Goal: Information Seeking & Learning: Learn about a topic

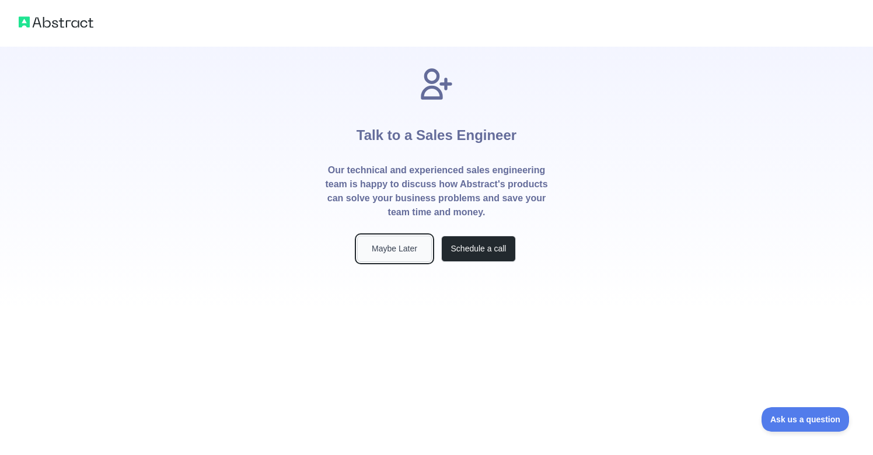
click at [408, 243] on button "Maybe Later" at bounding box center [394, 249] width 75 height 26
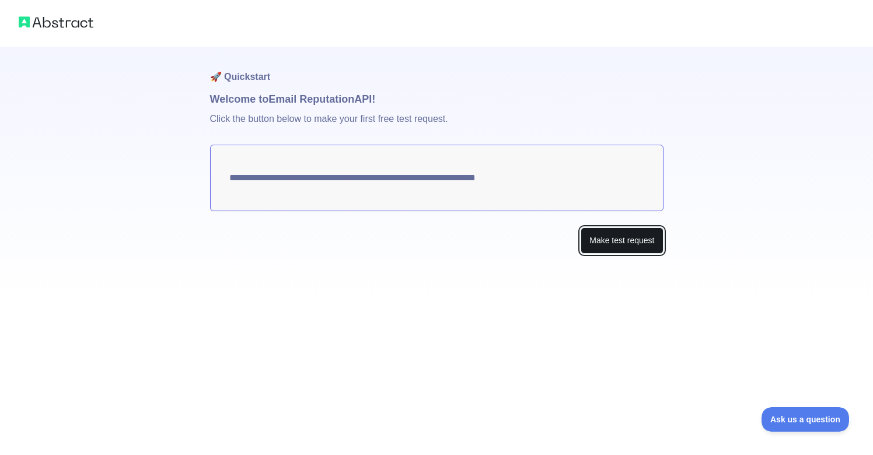
click at [614, 243] on button "Make test request" at bounding box center [622, 241] width 82 height 26
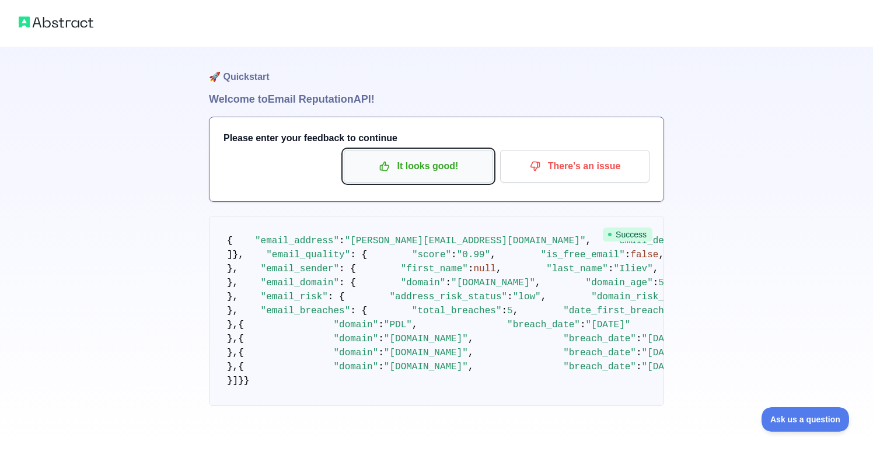
click at [469, 166] on p "It looks good!" at bounding box center [419, 166] width 132 height 20
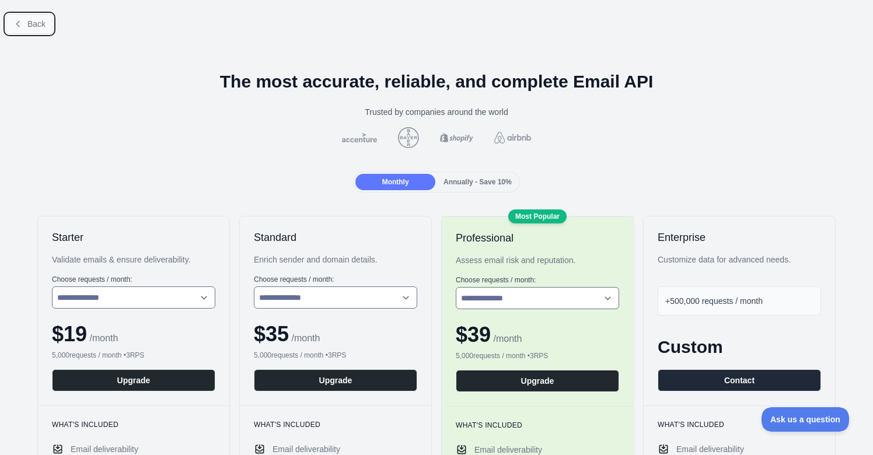
click at [29, 21] on span "Back" at bounding box center [36, 23] width 18 height 9
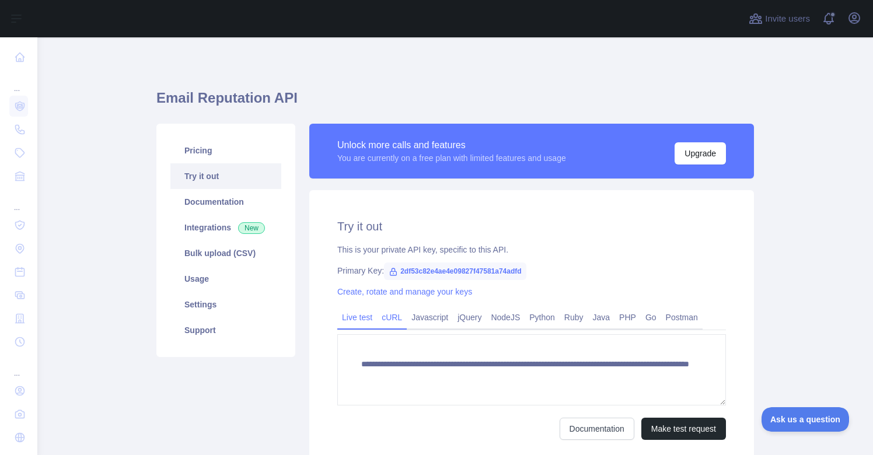
click at [392, 318] on link "cURL" at bounding box center [392, 317] width 30 height 19
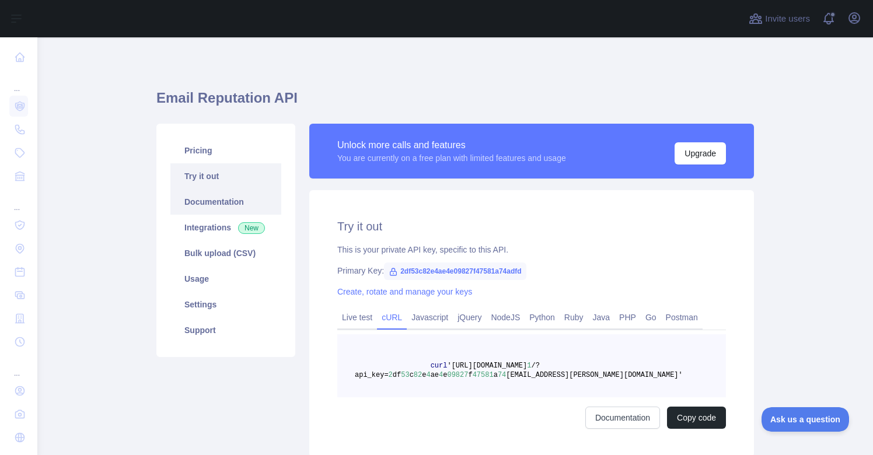
click at [232, 209] on link "Documentation" at bounding box center [225, 202] width 111 height 26
click at [231, 280] on link "Usage" at bounding box center [225, 279] width 111 height 26
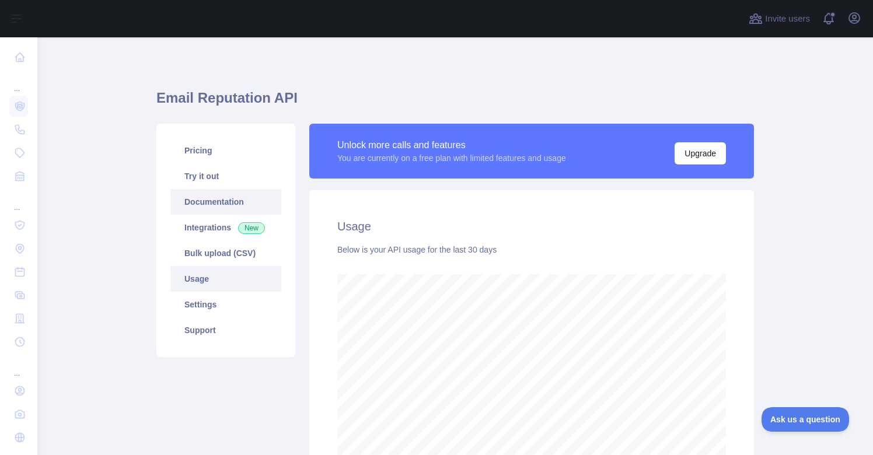
click at [197, 199] on link "Documentation" at bounding box center [225, 202] width 111 height 26
click at [690, 44] on div "Email Reputation API Pricing Try it out Documentation Integrations New Bulk upl…" at bounding box center [455, 310] width 598 height 546
click at [197, 155] on link "Pricing" at bounding box center [225, 151] width 111 height 26
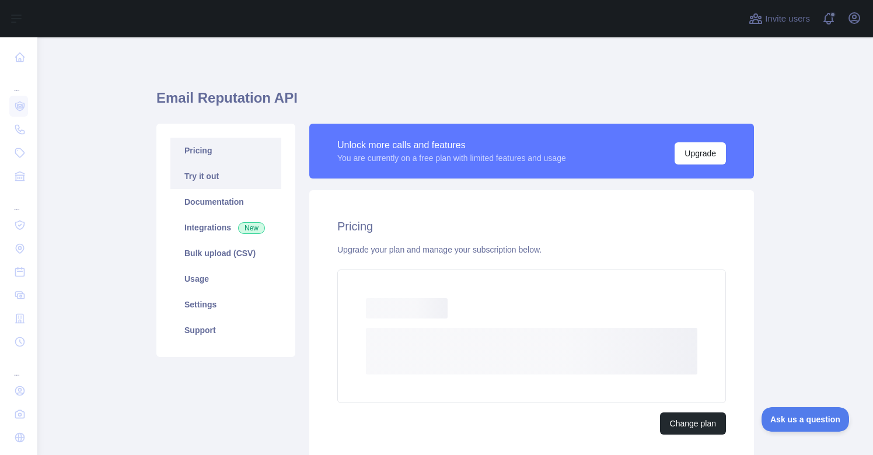
click at [213, 175] on link "Try it out" at bounding box center [225, 176] width 111 height 26
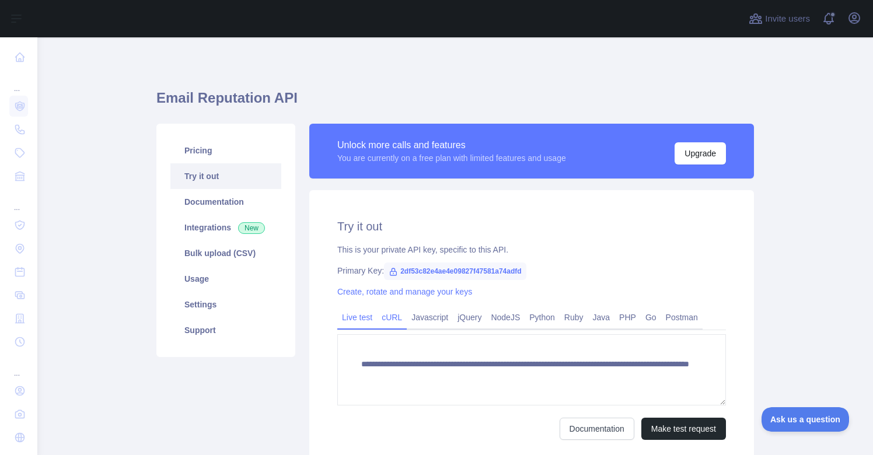
click at [400, 317] on link "cURL" at bounding box center [392, 317] width 30 height 19
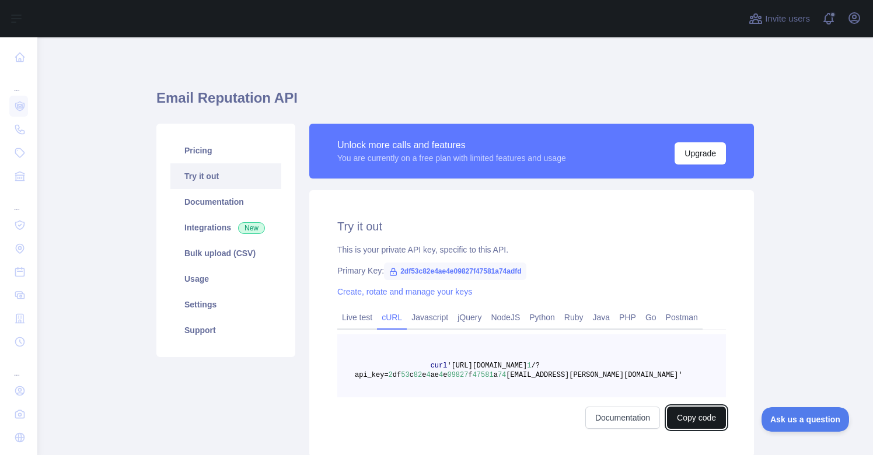
click at [713, 422] on button "Copy code" at bounding box center [696, 418] width 59 height 22
click at [208, 287] on link "Usage" at bounding box center [225, 279] width 111 height 26
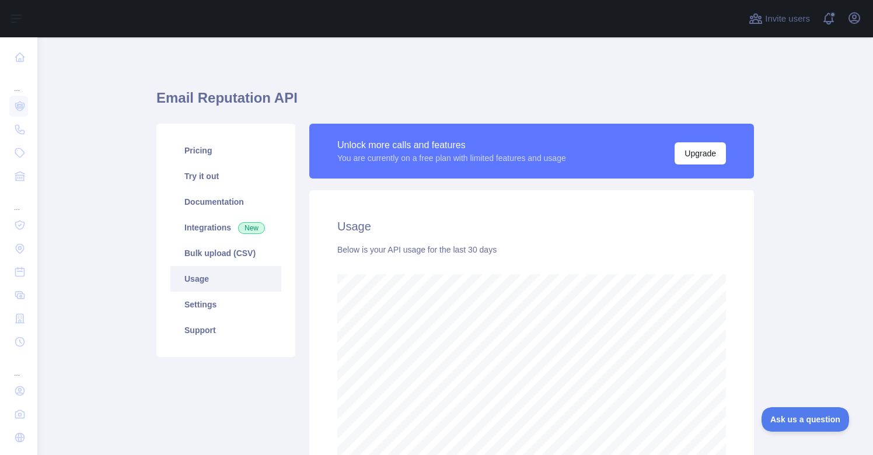
scroll to position [418, 836]
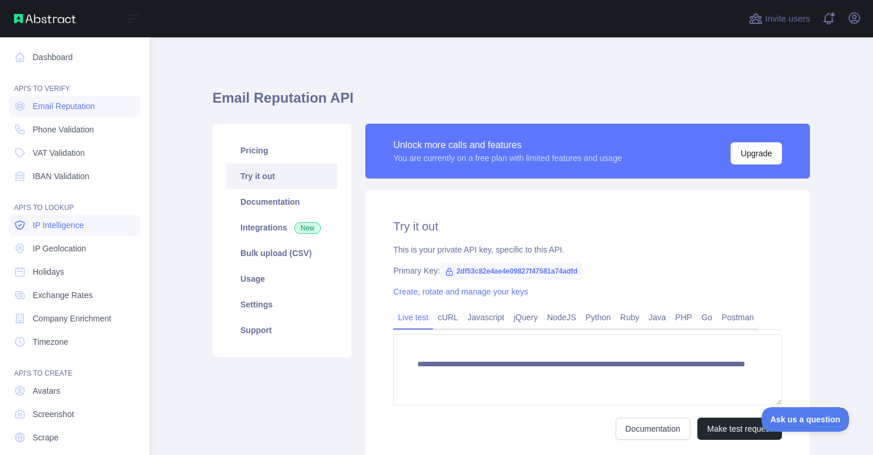
click at [98, 228] on link "IP Intelligence" at bounding box center [74, 225] width 131 height 21
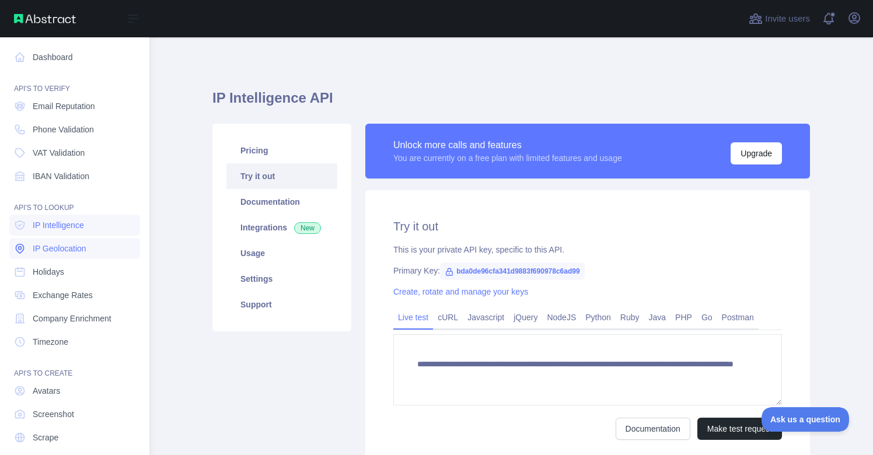
click at [86, 249] on span "IP Geolocation" at bounding box center [60, 249] width 54 height 12
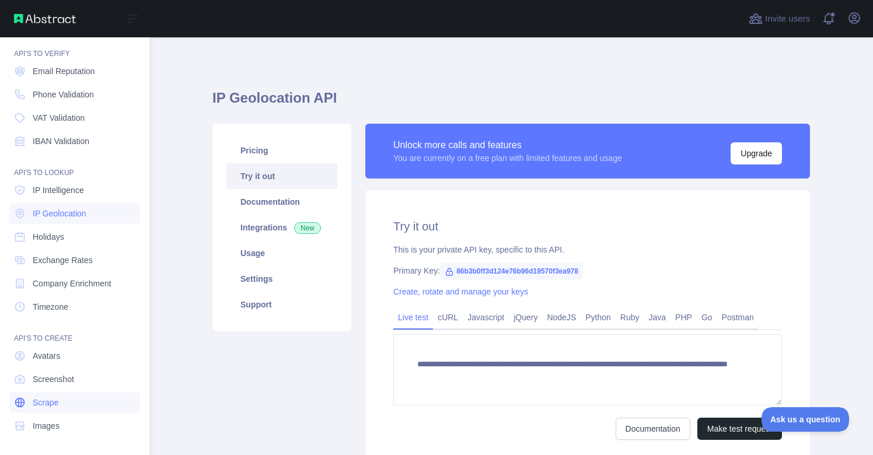
click at [87, 400] on link "Scrape" at bounding box center [74, 402] width 131 height 21
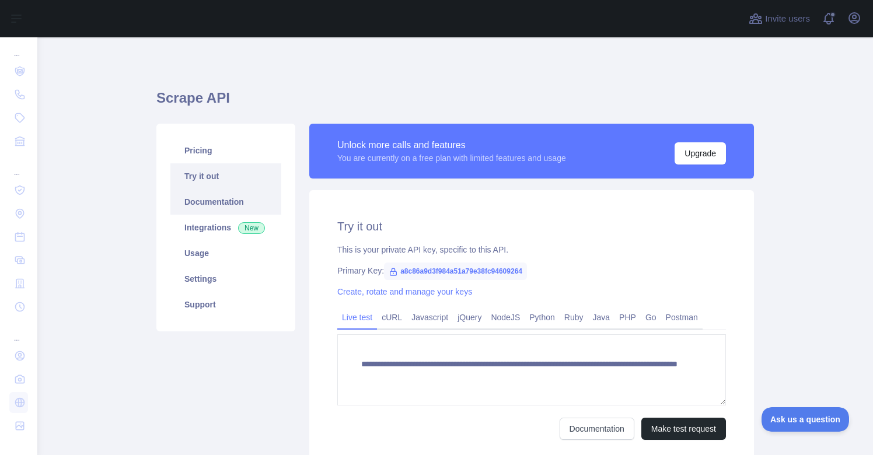
click at [221, 210] on link "Documentation" at bounding box center [225, 202] width 111 height 26
